Goal: Task Accomplishment & Management: Complete application form

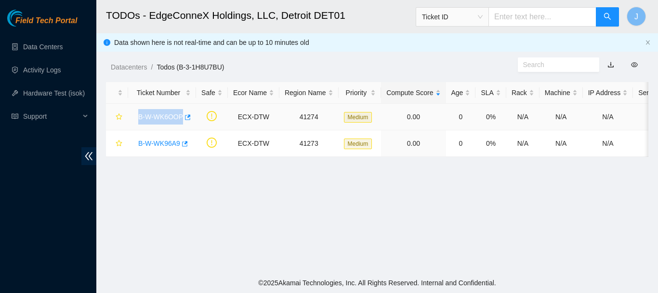
drag, startPoint x: 134, startPoint y: 121, endPoint x: 182, endPoint y: 120, distance: 47.7
click at [182, 120] on div "B-W-WK6OOP" at bounding box center [162, 116] width 57 height 15
copy link "B-W-WK6OOP"
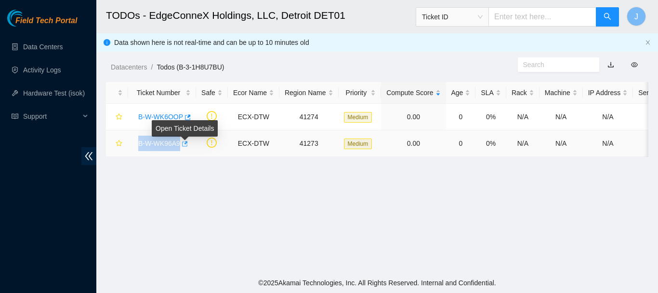
drag, startPoint x: 137, startPoint y: 144, endPoint x: 184, endPoint y: 143, distance: 47.2
click at [184, 143] on div "B-W-WK96A9" at bounding box center [162, 142] width 57 height 15
copy tr "B-W-WK96A9"
click at [44, 47] on link "Data Centers" at bounding box center [43, 47] width 40 height 8
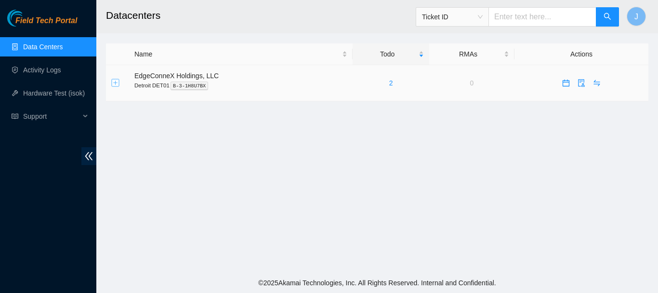
click at [114, 83] on button "Expand row" at bounding box center [116, 83] width 8 height 8
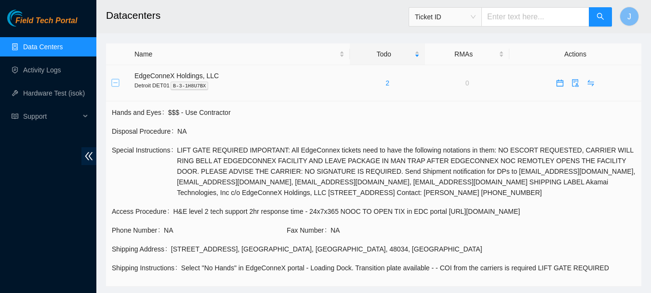
click at [113, 83] on button "Collapse row" at bounding box center [116, 83] width 8 height 8
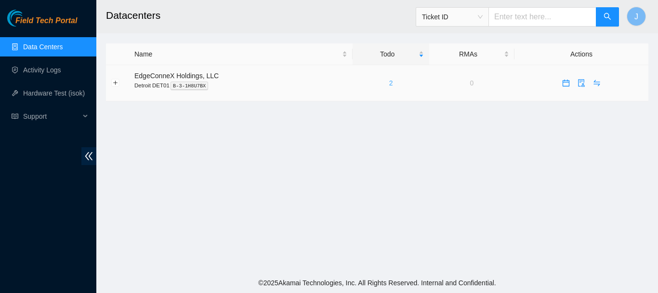
click at [389, 83] on link "2" at bounding box center [391, 83] width 4 height 8
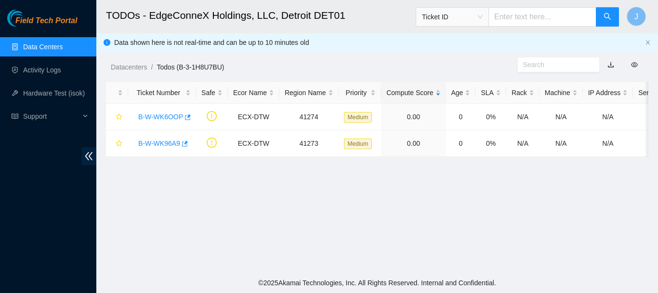
click at [40, 47] on link "Data Centers" at bounding box center [43, 47] width 40 height 8
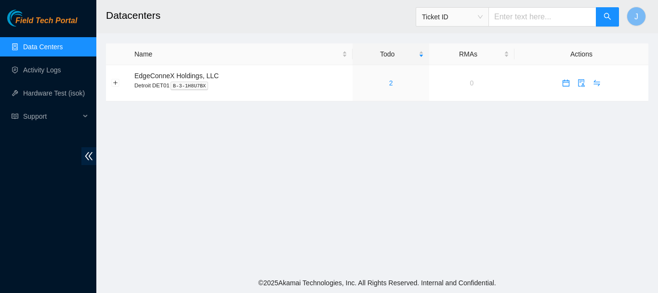
click at [40, 47] on link "Data Centers" at bounding box center [43, 47] width 40 height 8
click at [563, 83] on icon "calendar" at bounding box center [567, 83] width 8 height 8
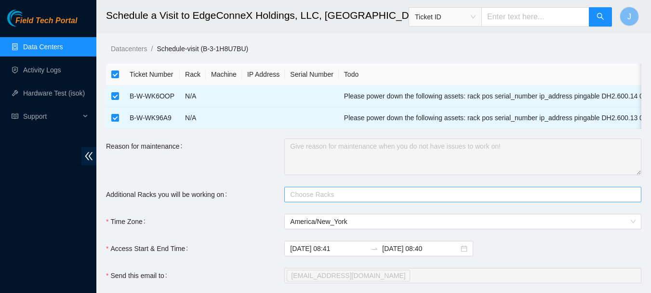
click at [338, 200] on div at bounding box center [458, 194] width 343 height 12
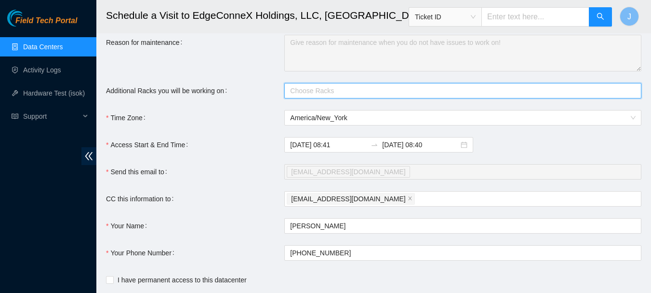
scroll to position [106, 0]
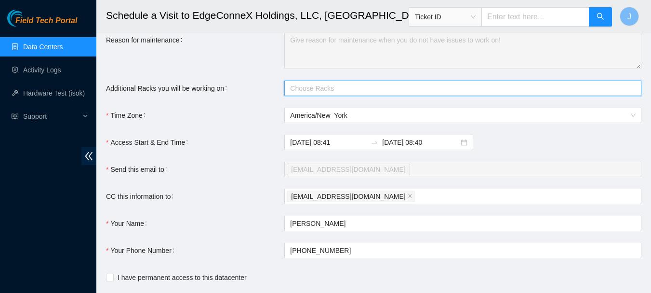
click at [524, 94] on div at bounding box center [458, 88] width 343 height 12
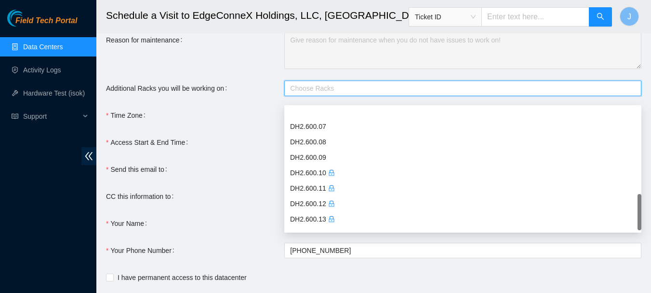
scroll to position [401, 0]
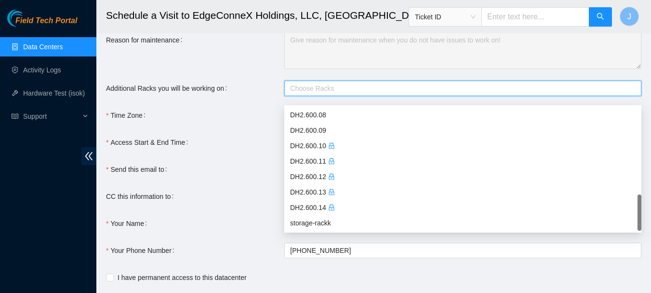
drag, startPoint x: 639, startPoint y: 116, endPoint x: 645, endPoint y: 217, distance: 101.9
click at [645, 187] on body "Field Tech Portal Data Centers Activity Logs Hardware Test (isok) Support Sched…" at bounding box center [325, 40] width 651 height 293
click at [331, 207] on icon "lock" at bounding box center [331, 207] width 5 height 6
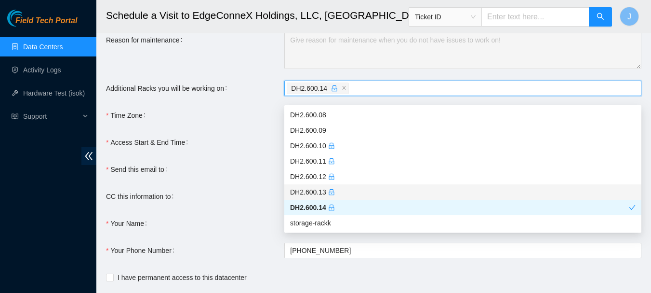
click at [327, 192] on div "DH2.600.13" at bounding box center [463, 192] width 346 height 11
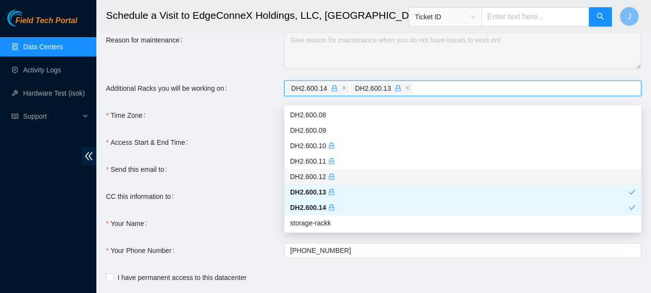
click at [247, 135] on form "Ticket Number Rack Machine IP Address Serial Number Todo B-W-WK6OOP N/A Please …" at bounding box center [374, 135] width 536 height 354
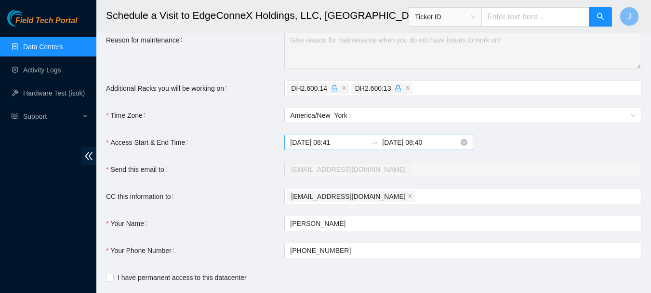
click at [399, 147] on input "[DATE] 08:40" at bounding box center [420, 142] width 77 height 11
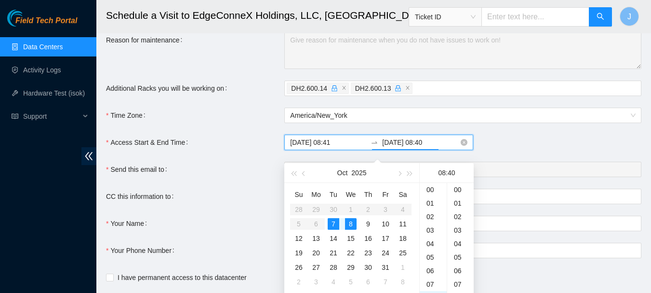
scroll to position [540, 0]
click at [367, 224] on div "9" at bounding box center [368, 224] width 12 height 12
click at [387, 221] on div "10" at bounding box center [386, 224] width 12 height 12
click at [533, 150] on div "[DATE] 08:41 [DATE] 08:40" at bounding box center [462, 141] width 357 height 15
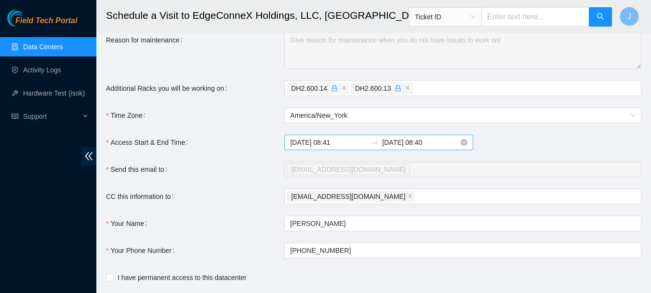
click at [401, 147] on input "[DATE] 08:40" at bounding box center [420, 142] width 77 height 11
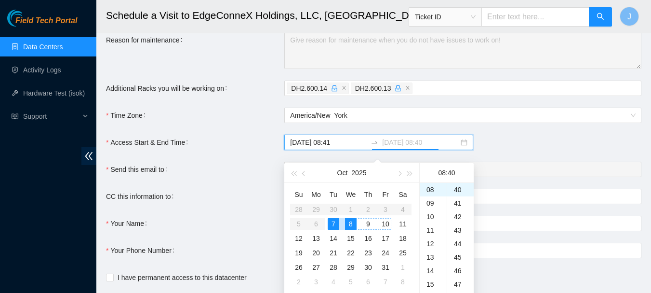
click at [385, 221] on div "10" at bounding box center [386, 224] width 12 height 12
click at [522, 150] on div "[DATE] 08:41 [DATE] 08:40" at bounding box center [462, 141] width 357 height 15
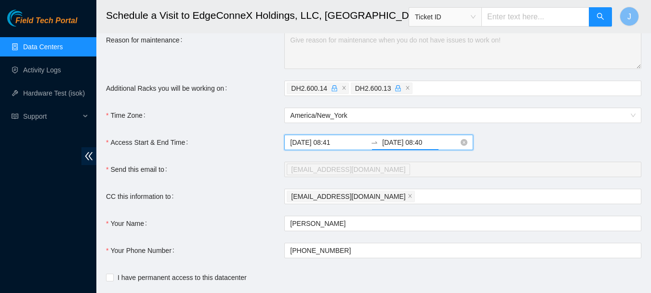
click at [392, 147] on input "[DATE] 08:40" at bounding box center [420, 142] width 77 height 11
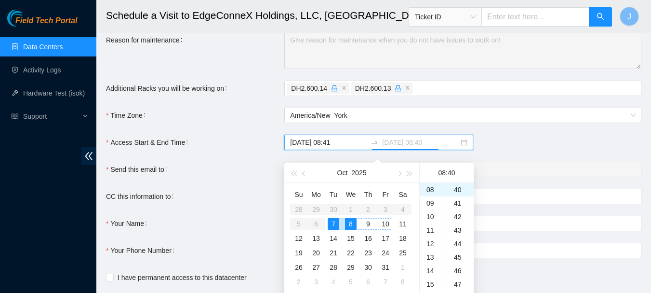
click at [386, 222] on div "10" at bounding box center [386, 224] width 12 height 12
click at [431, 241] on div "12" at bounding box center [433, 243] width 27 height 13
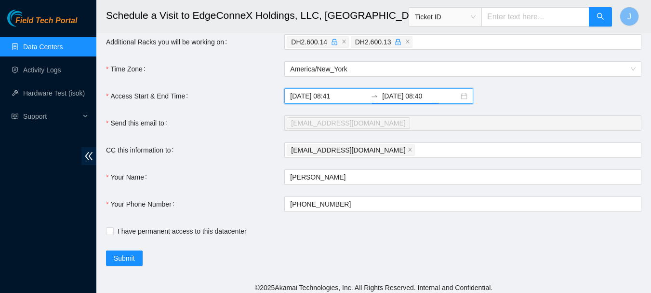
scroll to position [153, 0]
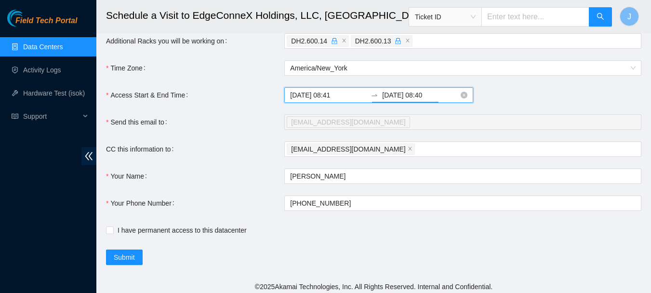
click at [414, 100] on input "[DATE] 08:40" at bounding box center [420, 95] width 77 height 11
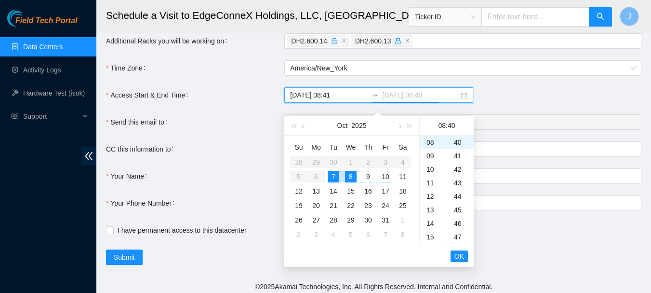
click at [387, 177] on div "10" at bounding box center [386, 177] width 12 height 12
click at [430, 195] on div "12" at bounding box center [433, 195] width 27 height 13
click at [459, 208] on div "45" at bounding box center [460, 209] width 27 height 13
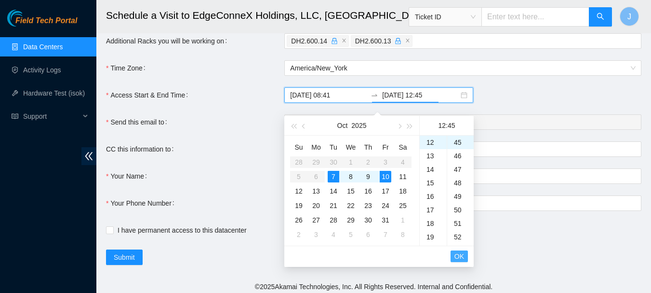
click at [461, 255] on span "OK" at bounding box center [460, 256] width 10 height 11
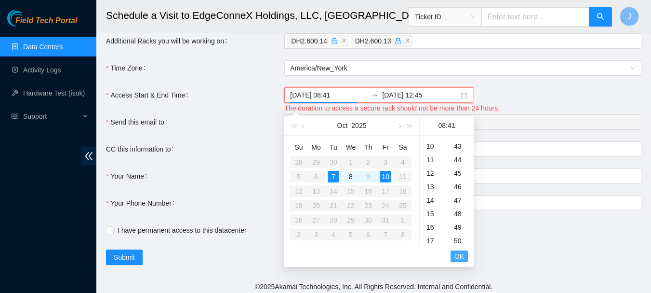
scroll to position [553, 0]
click at [531, 103] on div "[DATE] 08:41 [DATE] 12:45" at bounding box center [462, 94] width 357 height 15
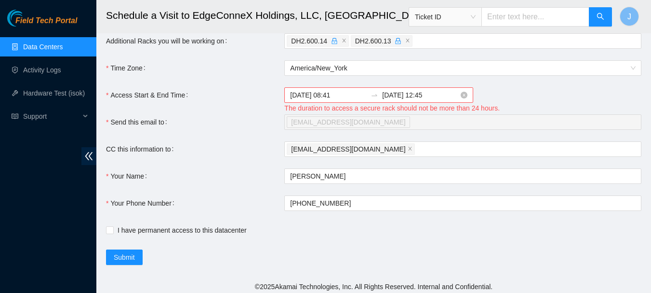
click at [397, 100] on input "[DATE] 12:45" at bounding box center [420, 95] width 77 height 11
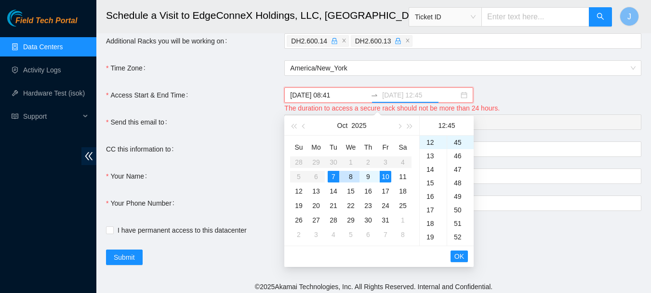
click at [352, 177] on div "8" at bounding box center [351, 177] width 12 height 12
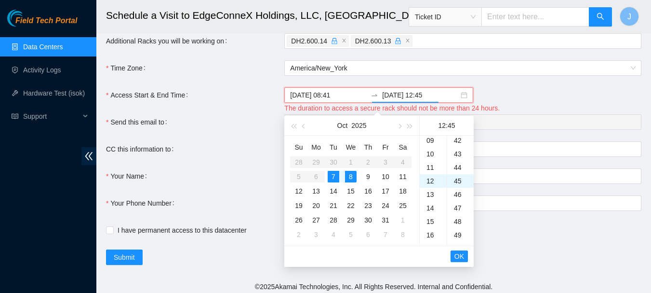
scroll to position [104, 0]
click at [434, 147] on div "08" at bounding box center [433, 145] width 27 height 13
click at [462, 138] on div "42" at bounding box center [460, 140] width 27 height 13
type input "[DATE] 08:42"
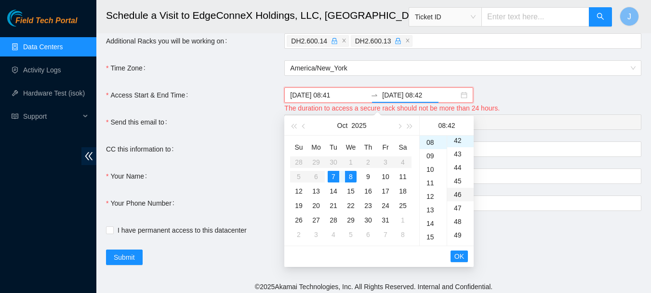
scroll to position [567, 0]
click at [460, 252] on span "OK" at bounding box center [460, 256] width 10 height 11
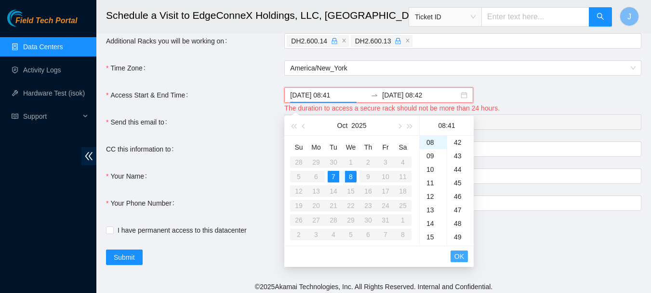
scroll to position [553, 0]
click at [458, 141] on div "41" at bounding box center [460, 141] width 27 height 13
click at [457, 163] on div "40" at bounding box center [460, 167] width 27 height 13
type input "[DATE] 08:40"
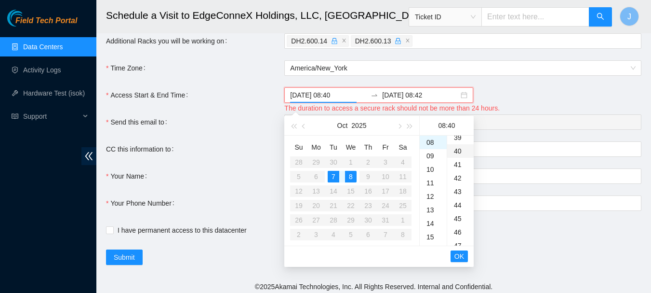
scroll to position [540, 0]
click at [393, 100] on input "[DATE] 08:42" at bounding box center [420, 95] width 77 height 11
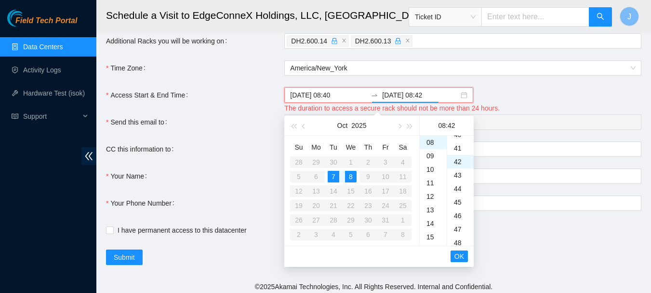
scroll to position [528, 0]
click at [459, 138] on div "39" at bounding box center [460, 140] width 27 height 13
type input "[DATE] 08:39"
click at [457, 255] on span "OK" at bounding box center [460, 256] width 10 height 11
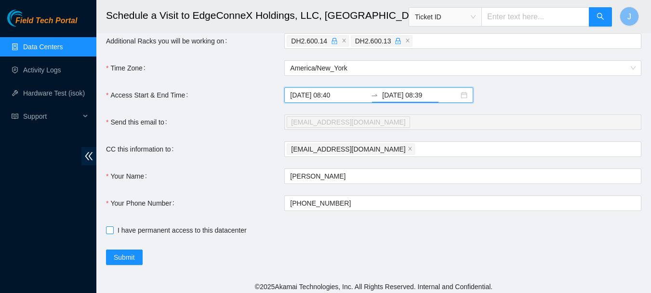
click at [107, 233] on input "I have permanent access to this datacenter" at bounding box center [109, 229] width 7 height 7
checkbox input "true"
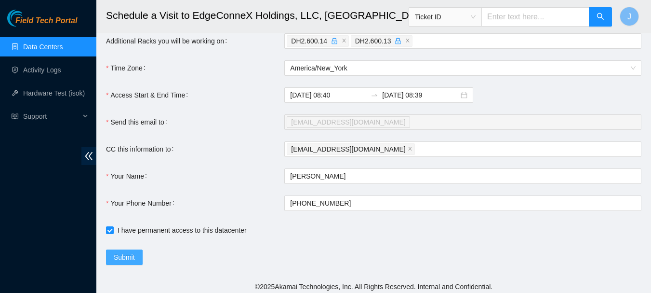
click at [122, 262] on span "Submit" at bounding box center [124, 257] width 21 height 11
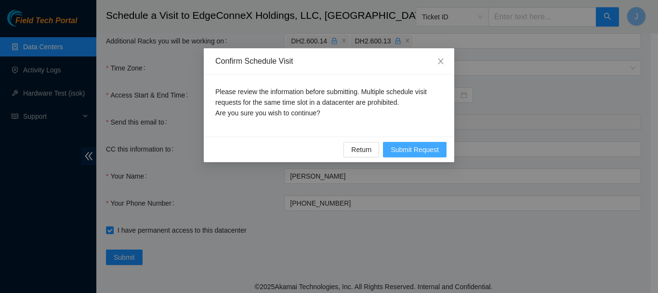
click at [415, 147] on span "Submit Request" at bounding box center [415, 149] width 48 height 11
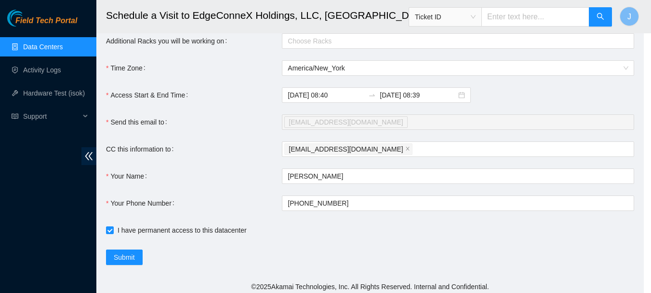
type input "[DATE] 08:44"
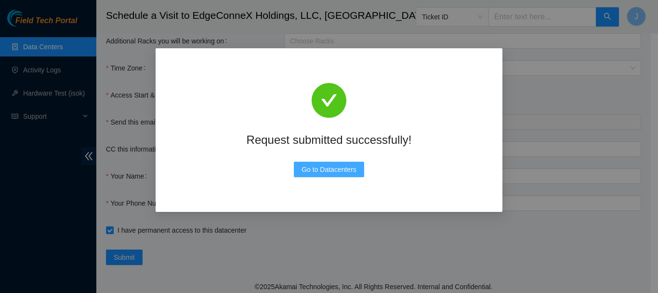
click at [336, 169] on span "Go to Datacenters" at bounding box center [329, 169] width 55 height 11
